Goal: Information Seeking & Learning: Find specific fact

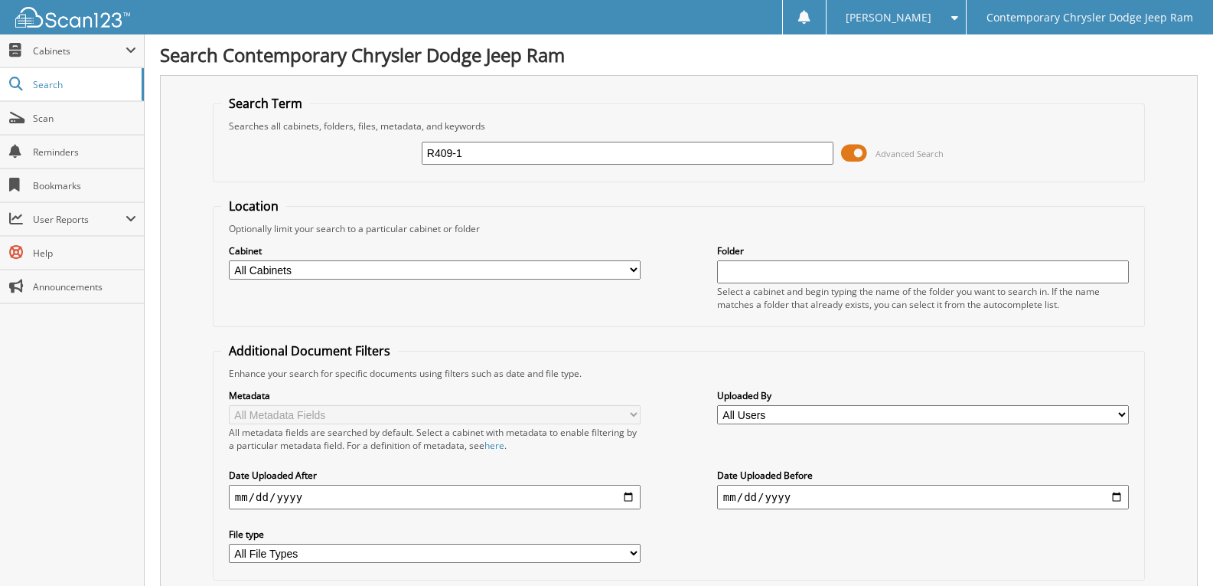
type input "R409-1"
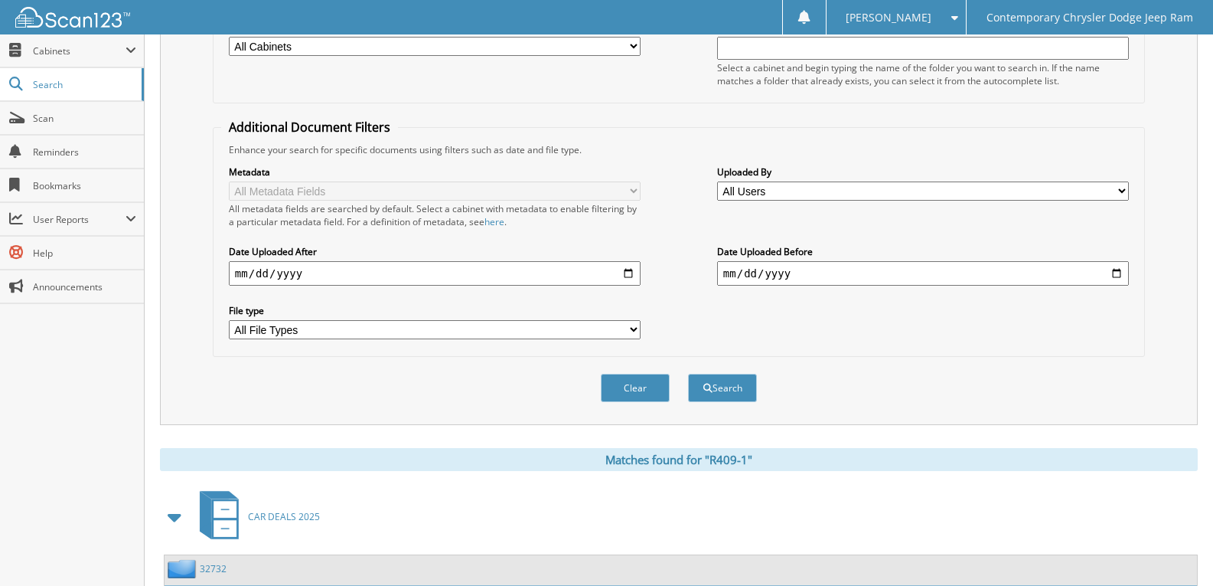
scroll to position [536, 0]
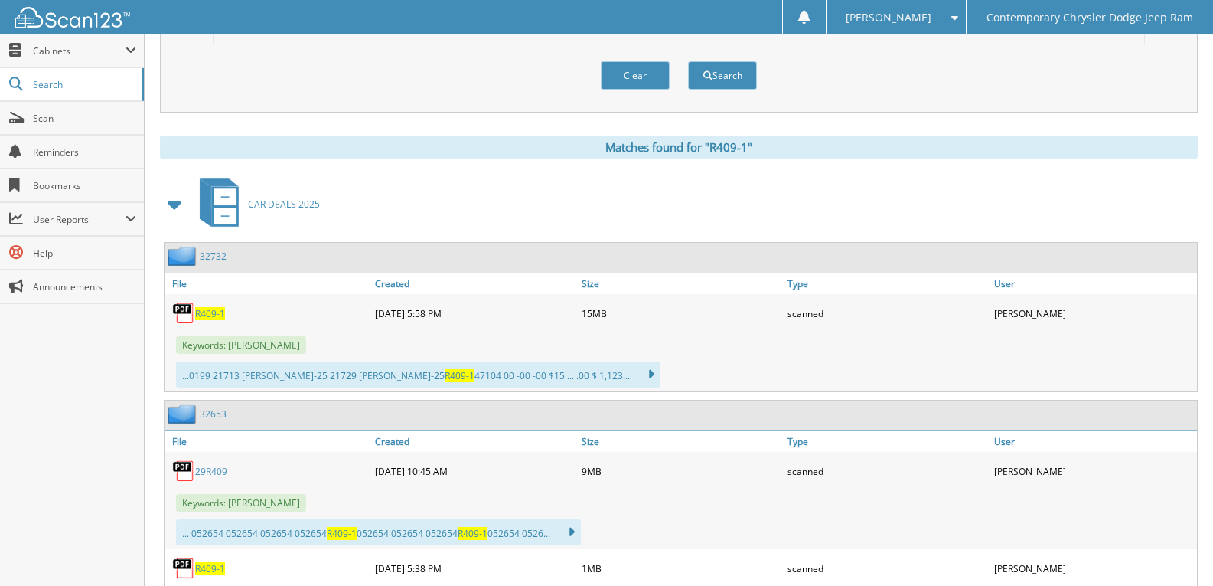
drag, startPoint x: 207, startPoint y: 319, endPoint x: 217, endPoint y: 316, distance: 10.4
click at [206, 318] on span "R409-1" at bounding box center [210, 313] width 30 height 13
click at [209, 309] on span "R409-1" at bounding box center [210, 313] width 30 height 13
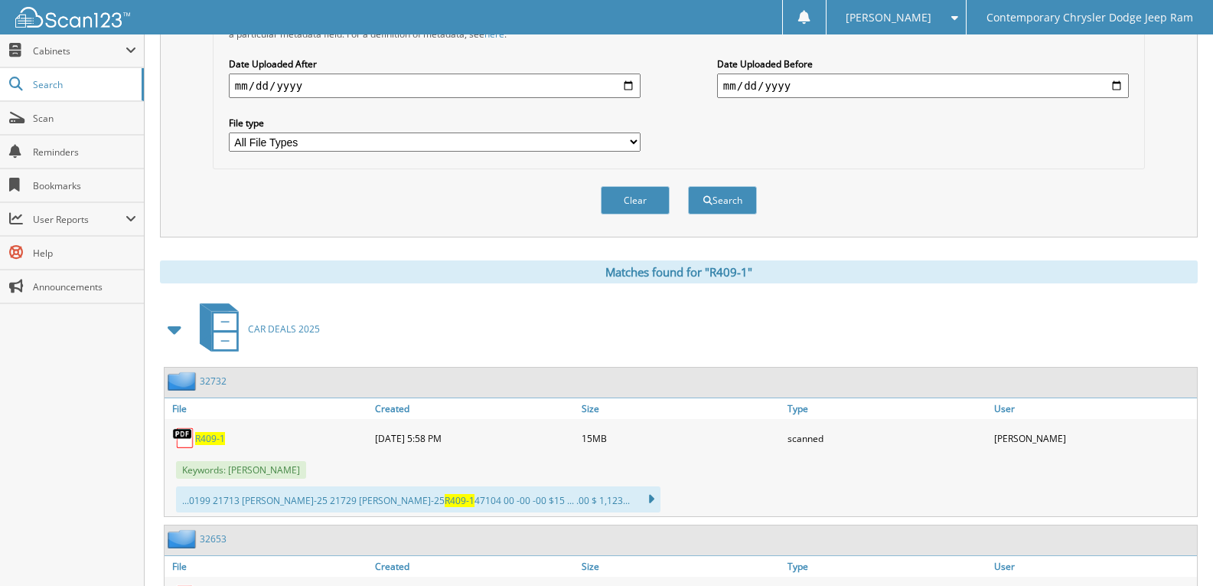
scroll to position [612, 0]
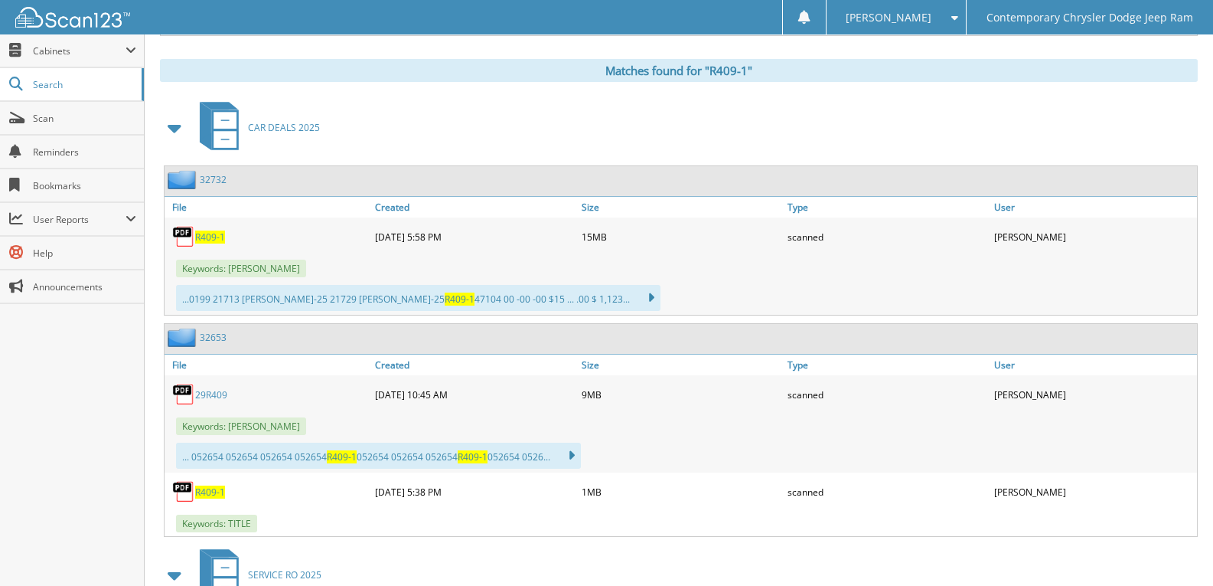
click at [210, 237] on span "R409-1" at bounding box center [210, 236] width 30 height 13
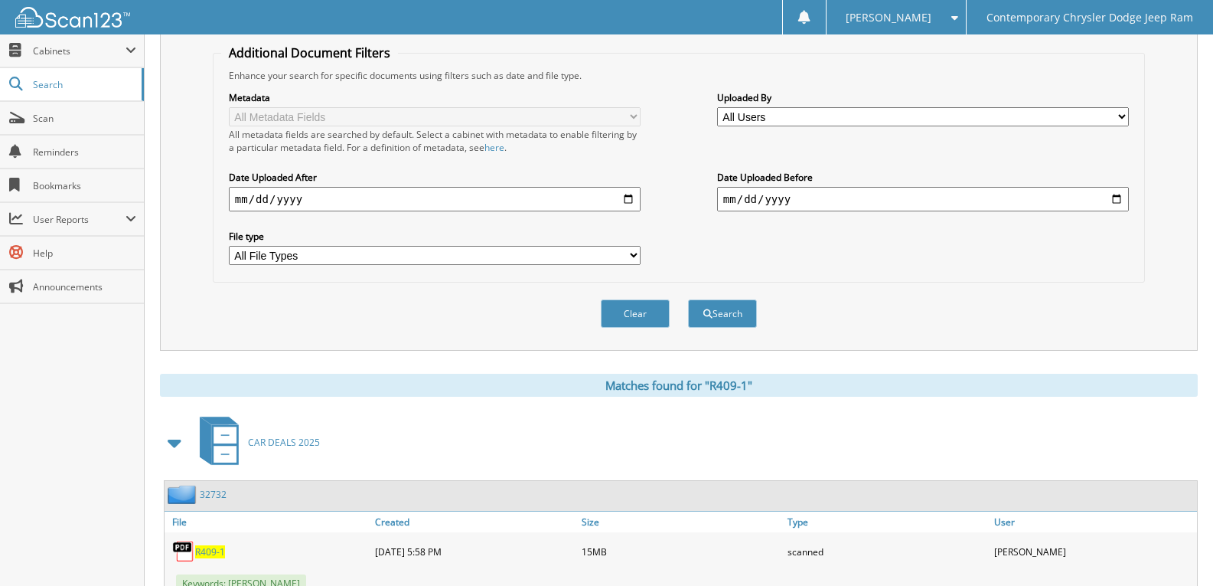
scroll to position [536, 0]
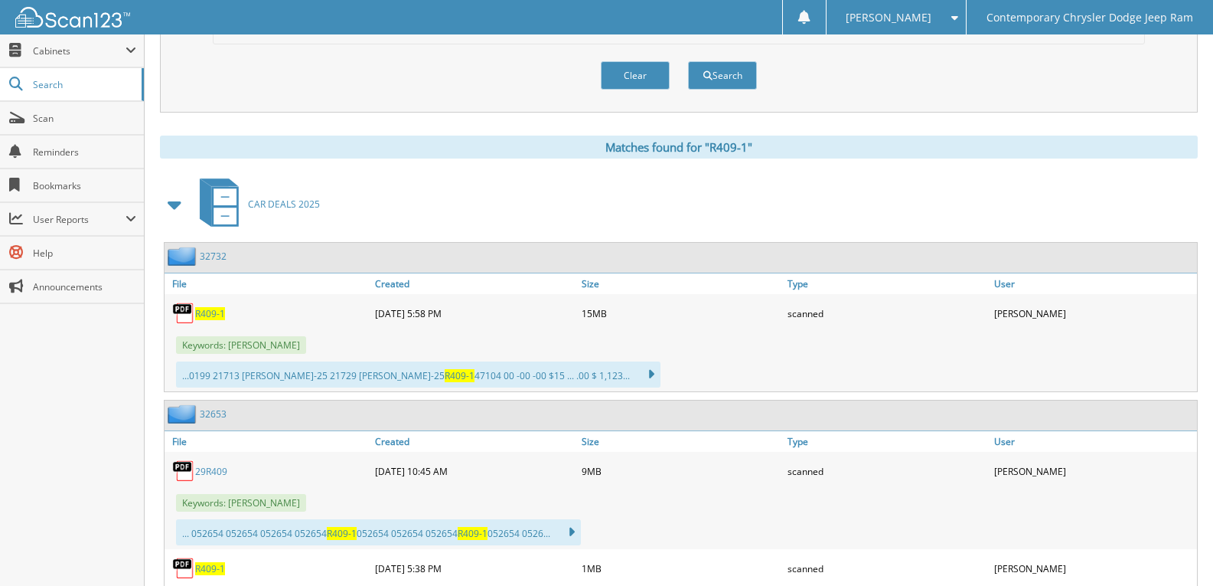
click at [207, 315] on span "R409-1" at bounding box center [210, 313] width 30 height 13
